Goal: Task Accomplishment & Management: Manage account settings

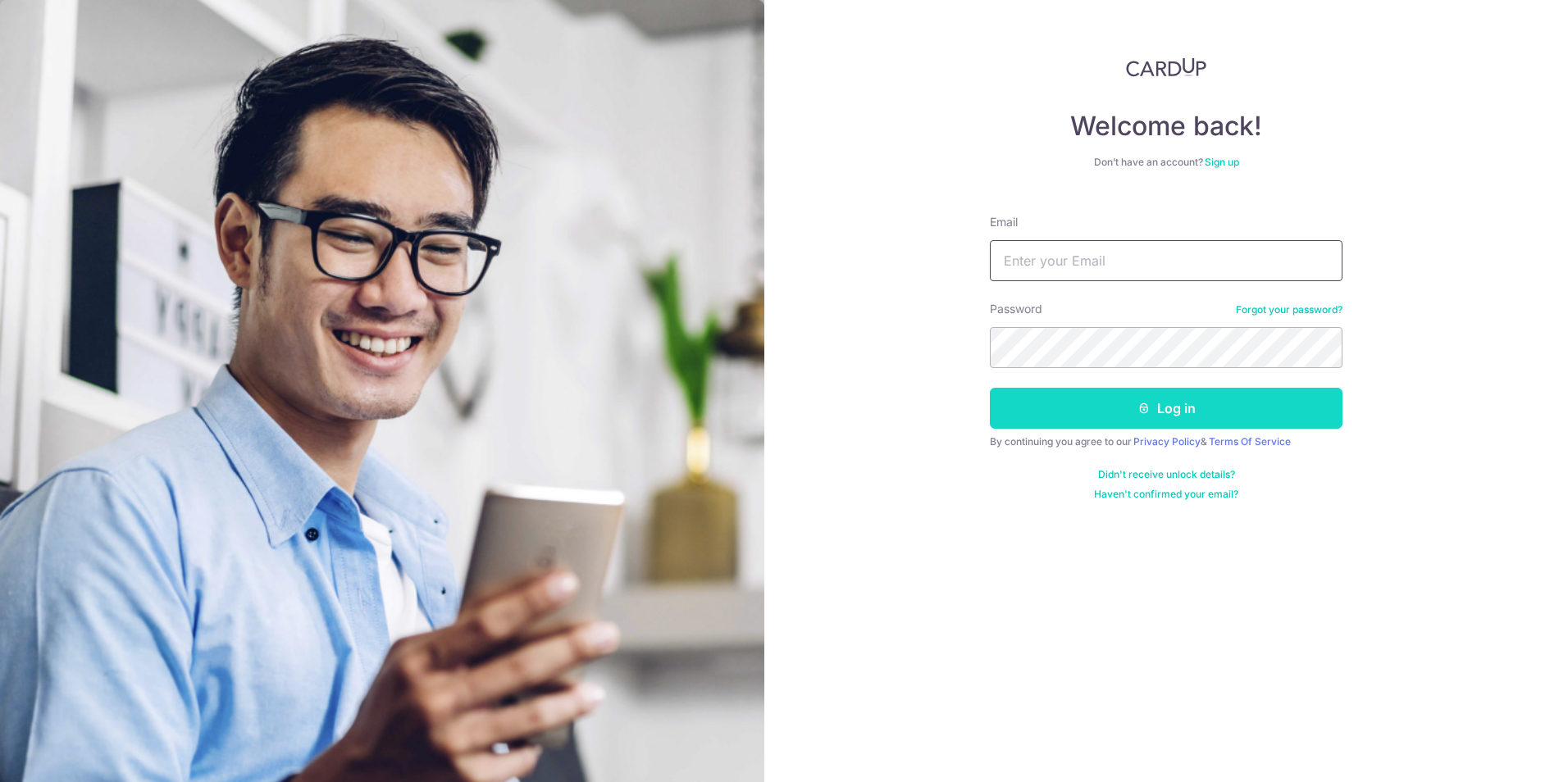
type input "[PERSON_NAME][EMAIL_ADDRESS][DOMAIN_NAME]"
click at [1183, 411] on button "Log in" at bounding box center [1165, 408] width 353 height 41
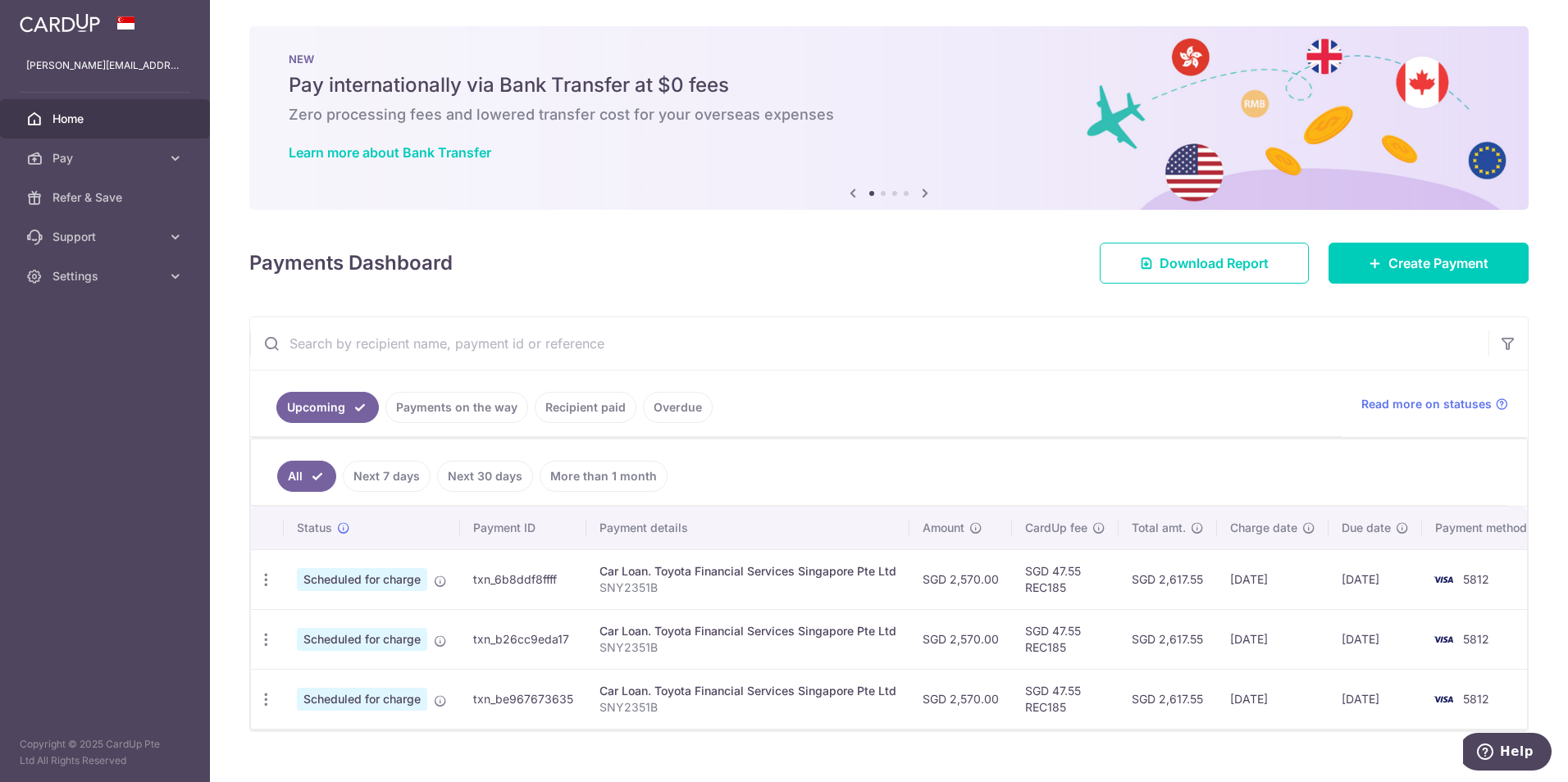
click at [418, 403] on link "Payments on the way" at bounding box center [457, 407] width 143 height 31
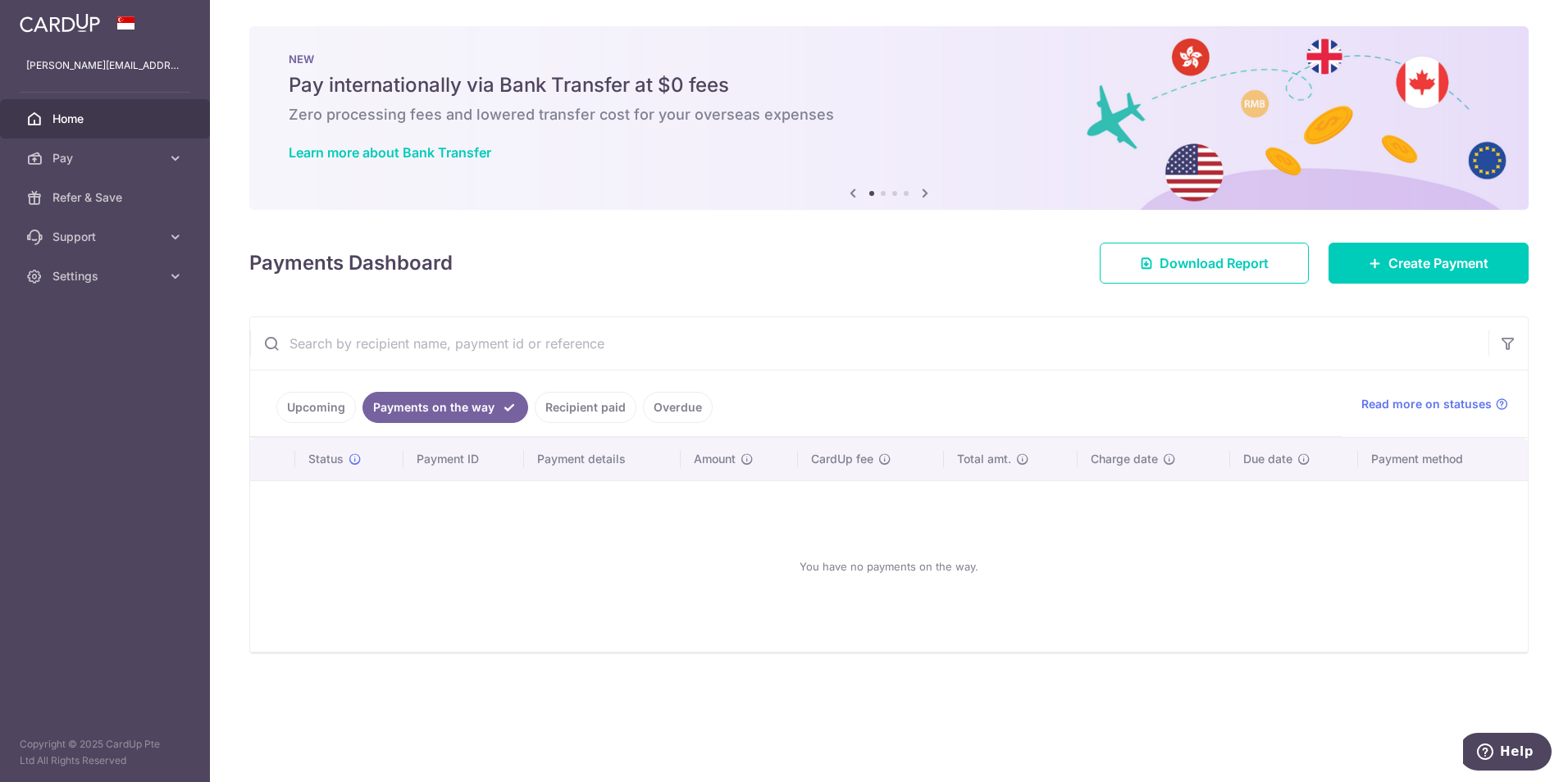
click at [578, 408] on link "Recipient paid" at bounding box center [586, 407] width 102 height 31
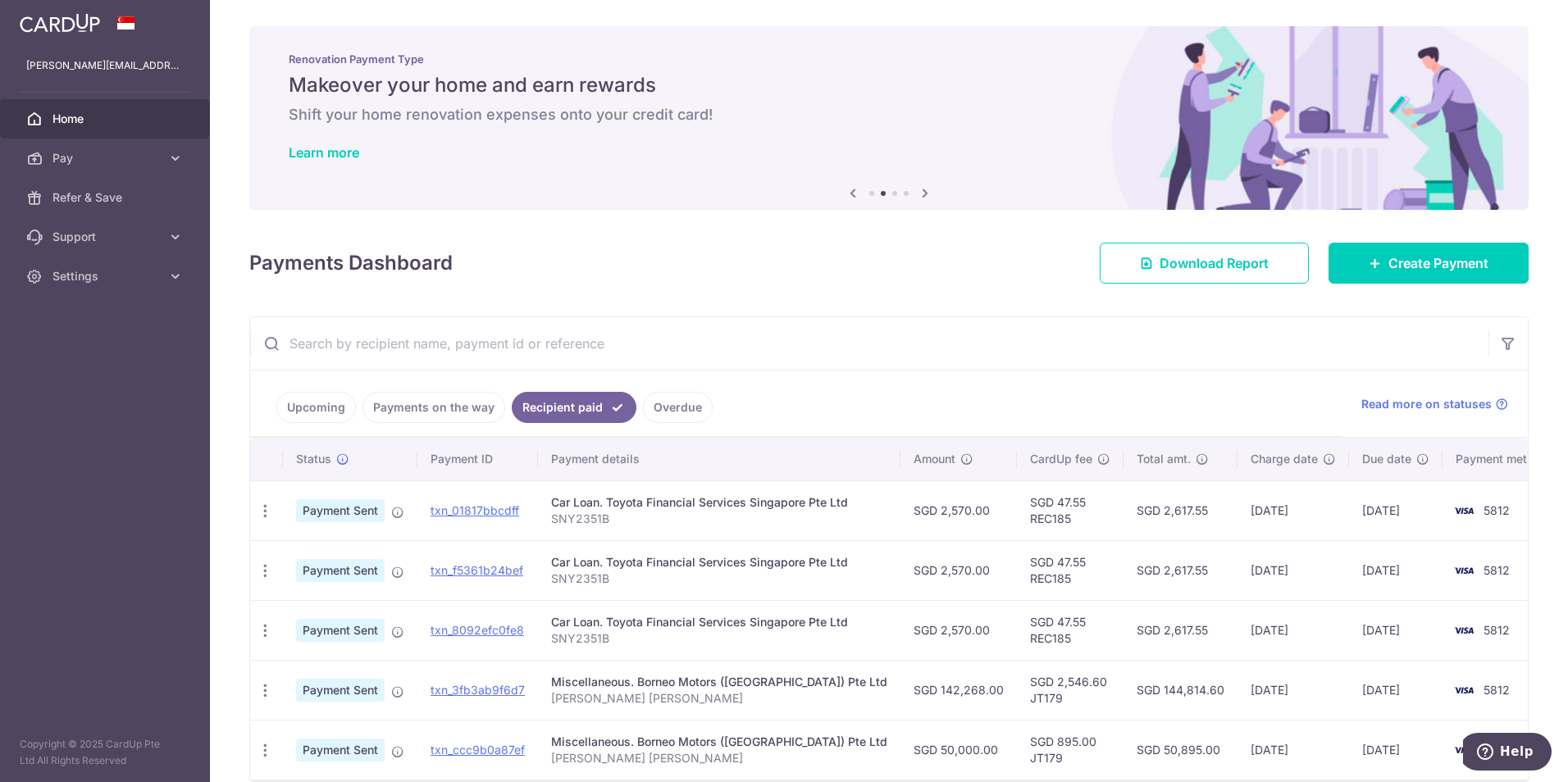
scroll to position [77, 0]
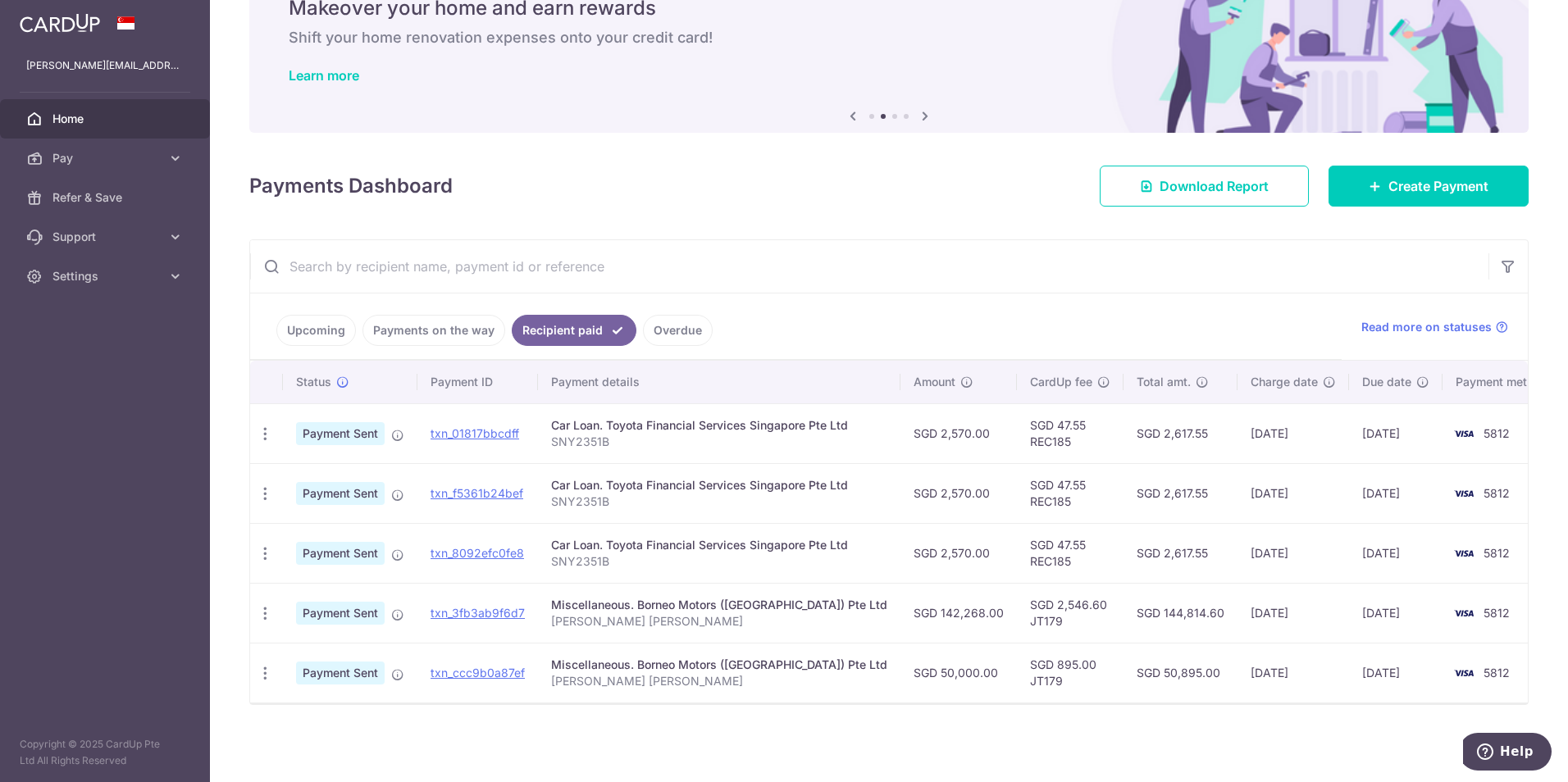
click at [329, 334] on link "Upcoming" at bounding box center [315, 330] width 79 height 31
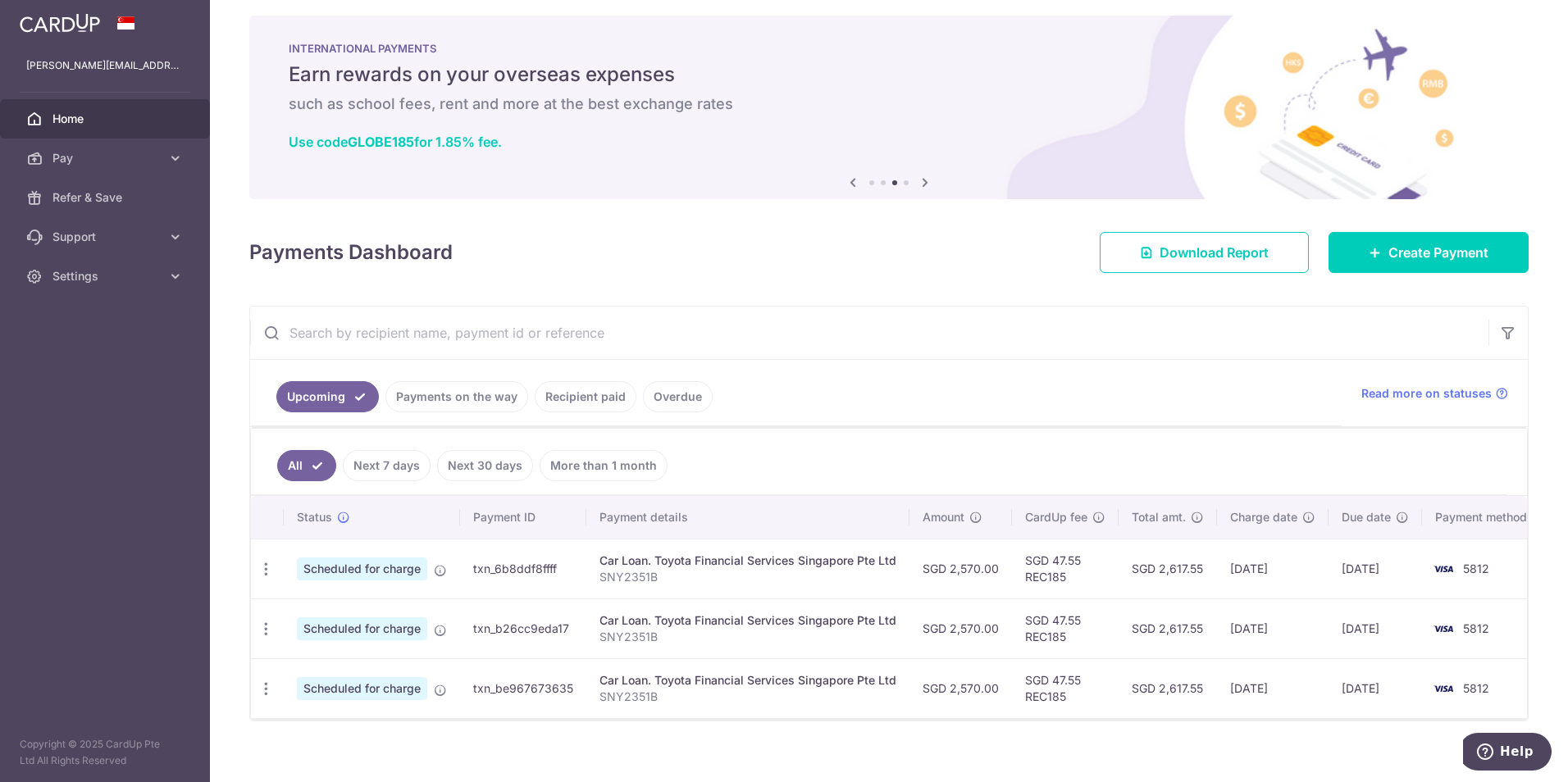
scroll to position [0, 0]
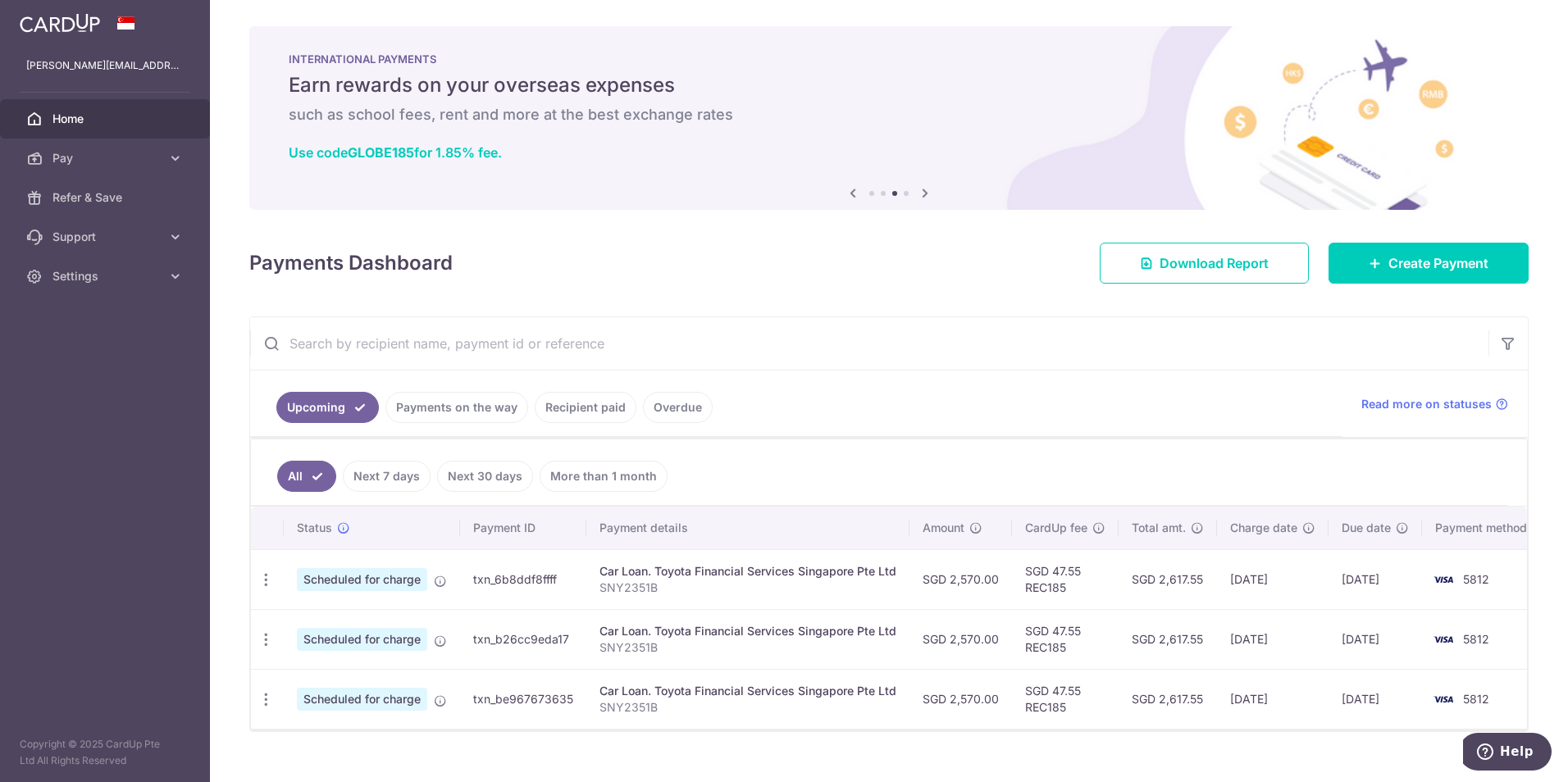
click at [85, 120] on span "Home" at bounding box center [106, 119] width 108 height 16
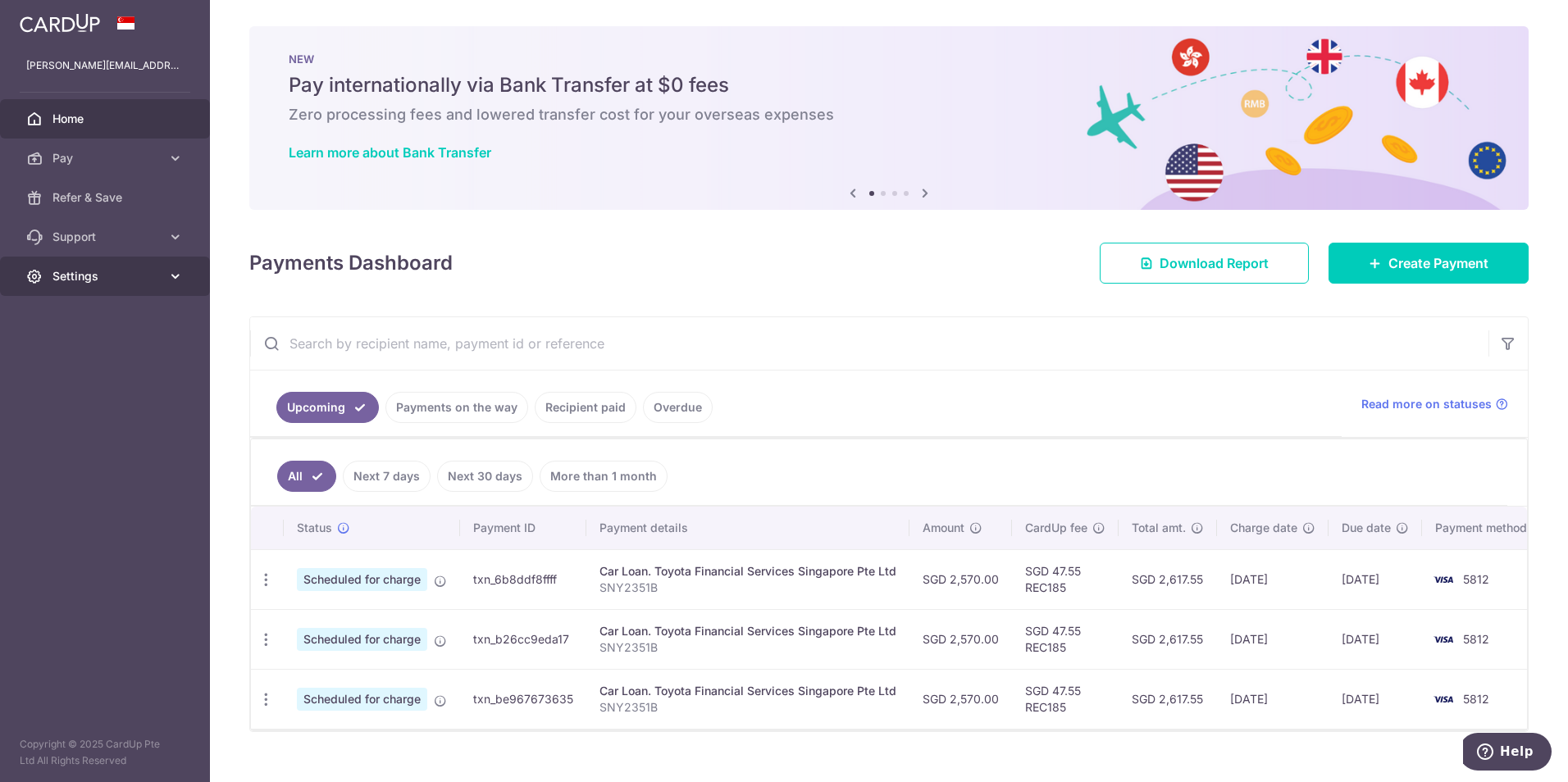
click at [155, 285] on link "Settings" at bounding box center [104, 276] width 210 height 39
click at [78, 362] on span "Logout" at bounding box center [106, 354] width 108 height 16
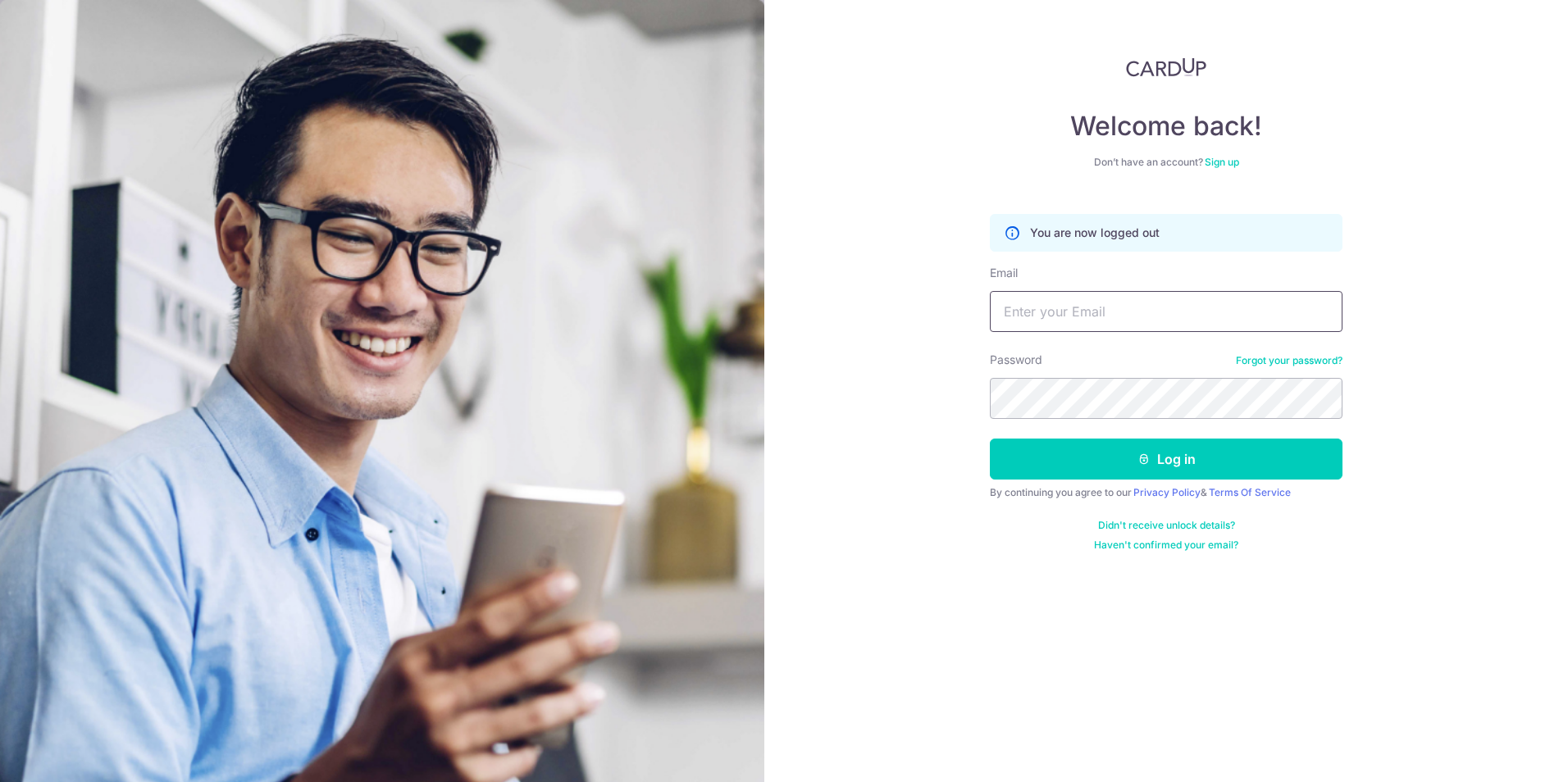
type input "[PERSON_NAME][EMAIL_ADDRESS][DOMAIN_NAME]"
click at [1179, 67] on img at bounding box center [1166, 67] width 80 height 20
